Goal: Information Seeking & Learning: Find specific fact

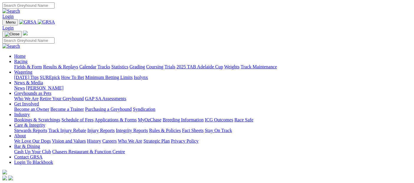
click at [27, 59] on link "Racing" at bounding box center [20, 61] width 13 height 5
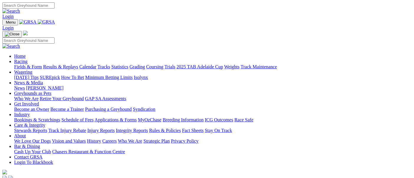
click at [30, 64] on link "Fields & Form" at bounding box center [28, 66] width 28 height 5
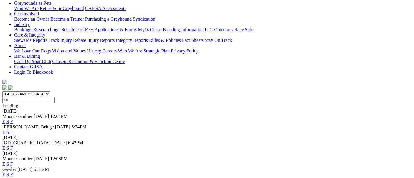
scroll to position [98, 0]
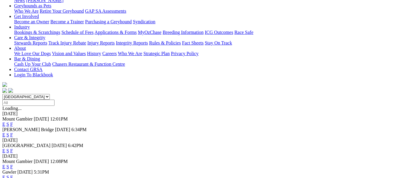
click at [13, 164] on link "F" at bounding box center [11, 166] width 3 height 5
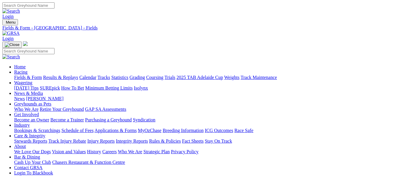
click at [25, 75] on link "Fields & Form" at bounding box center [28, 77] width 28 height 5
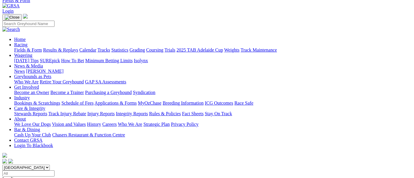
scroll to position [65, 0]
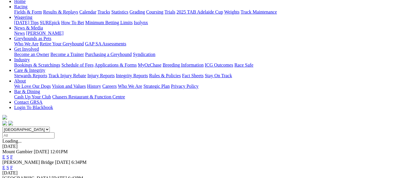
click at [13, 165] on link "F" at bounding box center [11, 167] width 3 height 5
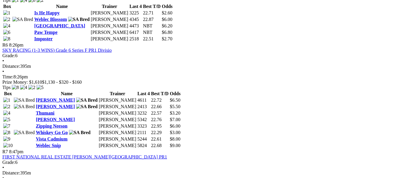
scroll to position [720, 0]
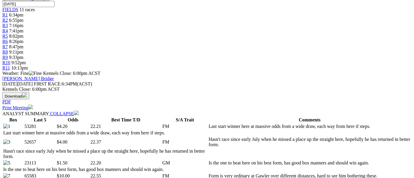
scroll to position [196, 0]
